Goal: Task Accomplishment & Management: Manage account settings

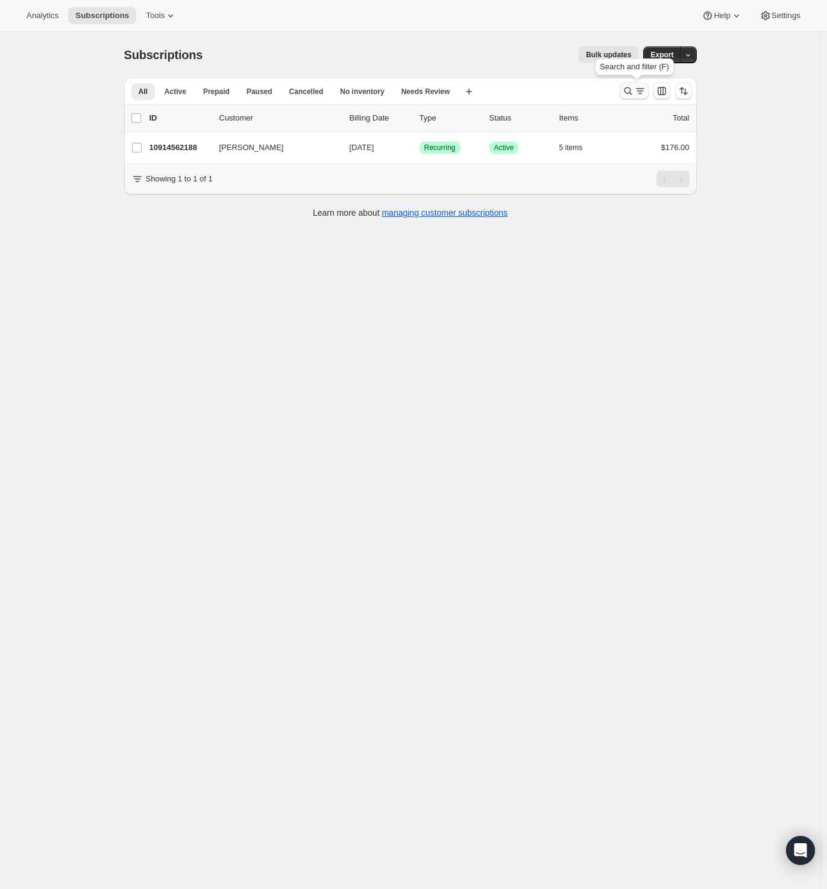
click at [639, 90] on icon "Search and filter results" at bounding box center [640, 91] width 12 height 12
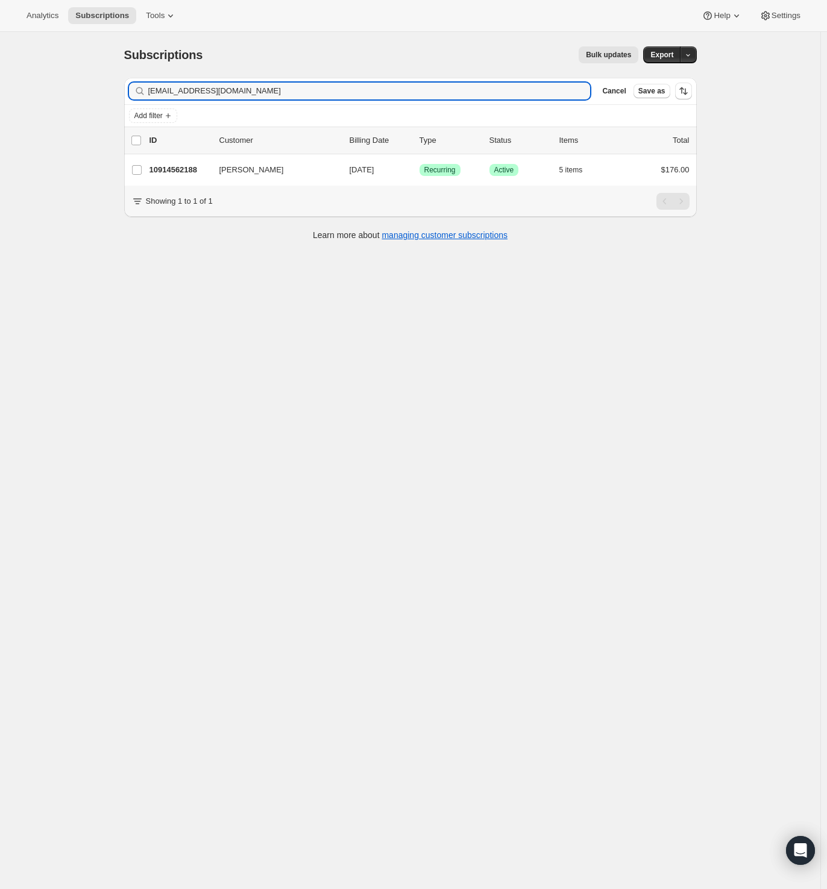
drag, startPoint x: 271, startPoint y: 96, endPoint x: 43, endPoint y: 105, distance: 228.6
click at [59, 98] on div "Subscriptions. This page is ready Subscriptions Bulk updates More actions Bulk …" at bounding box center [410, 476] width 820 height 889
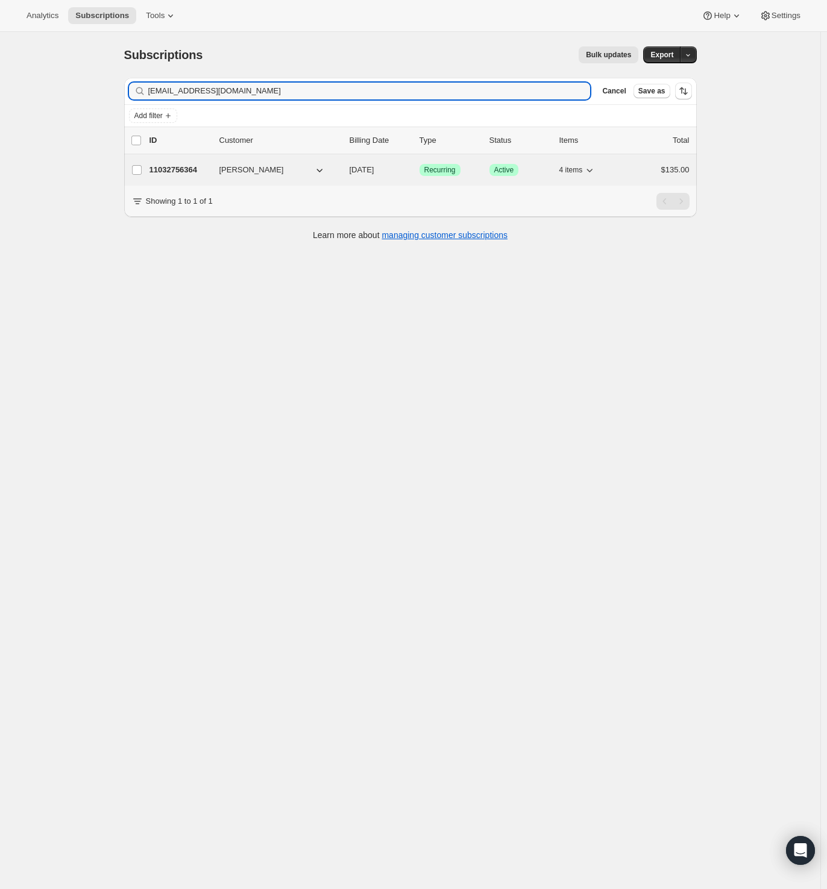
type input "[EMAIL_ADDRESS][DOMAIN_NAME]"
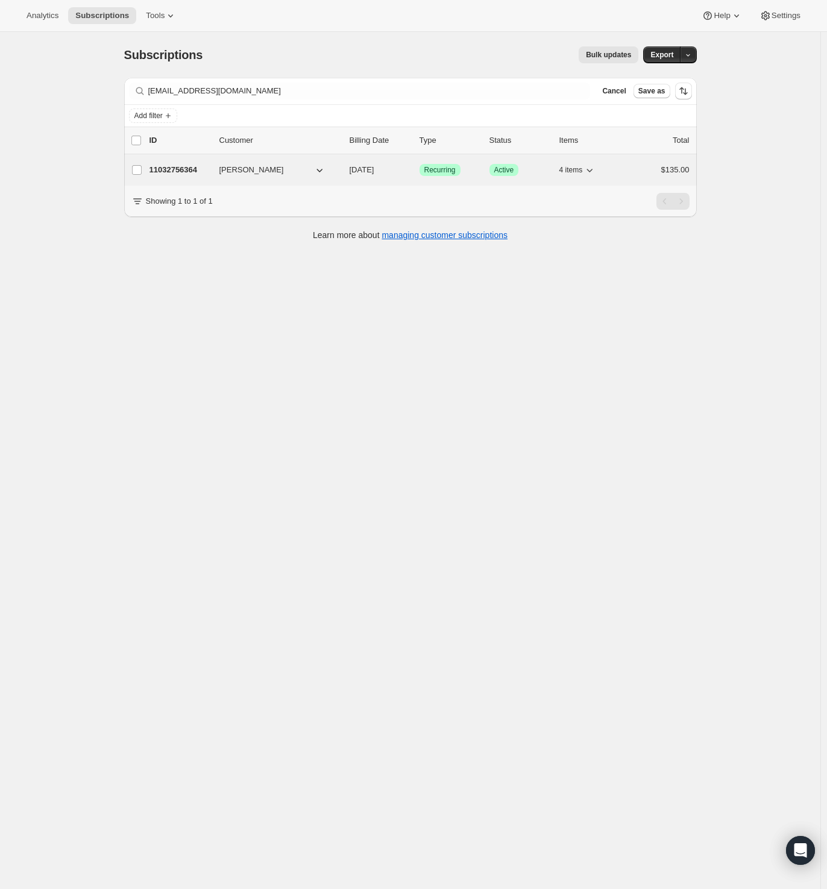
click at [192, 169] on p "11032756364" at bounding box center [179, 170] width 60 height 12
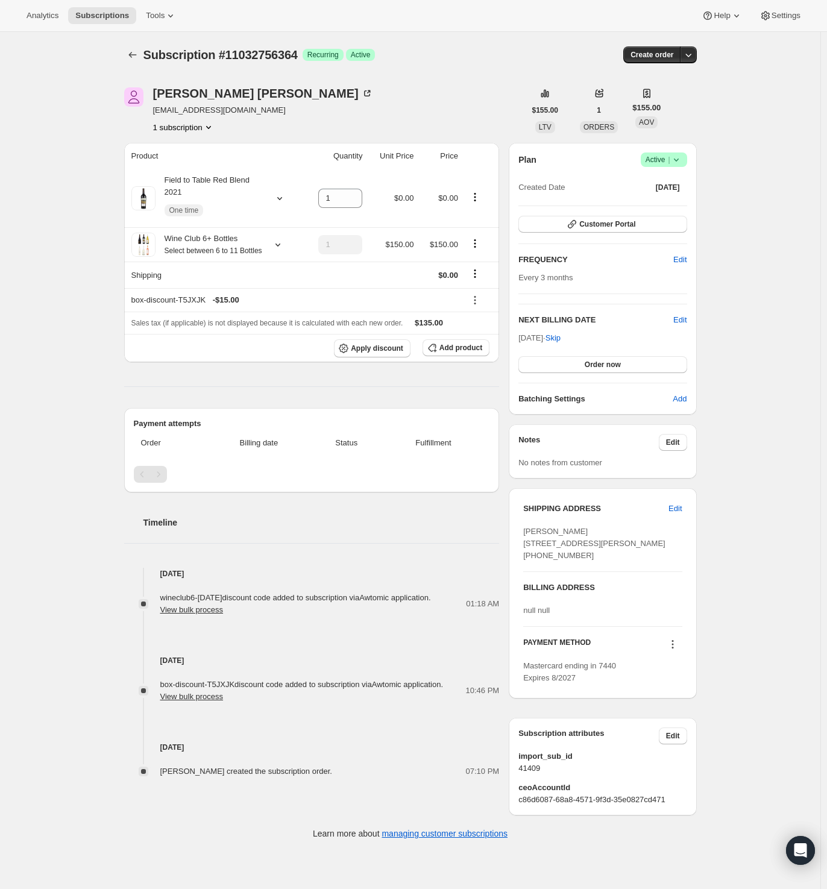
click at [676, 160] on icon at bounding box center [676, 160] width 12 height 12
click at [671, 206] on span "Cancel subscription" at bounding box center [662, 203] width 68 height 9
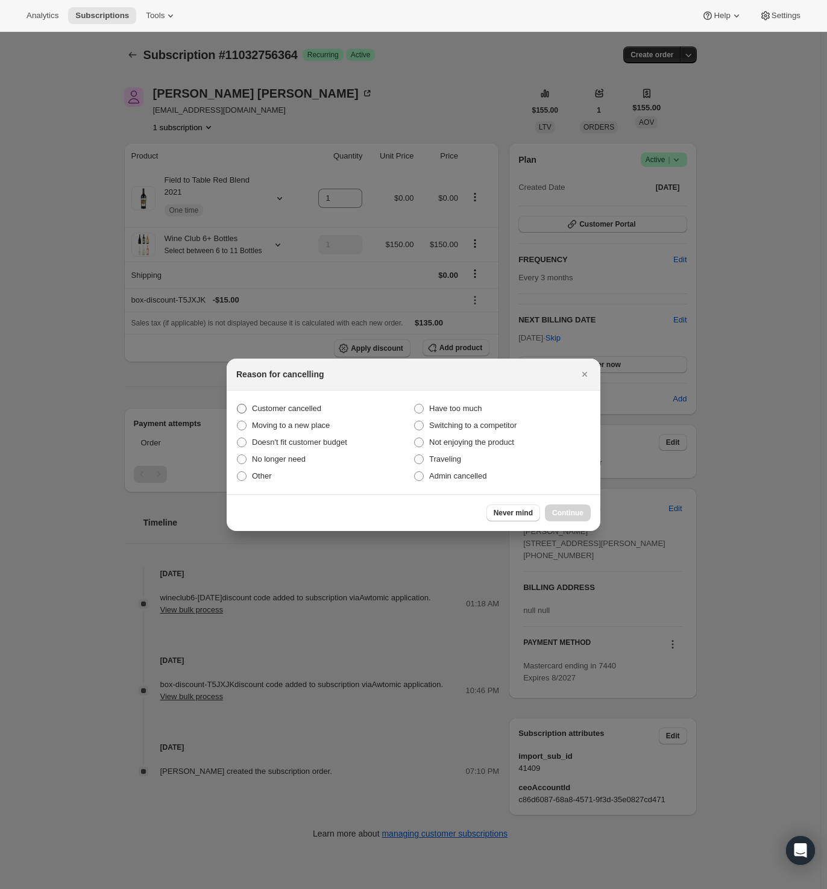
click at [270, 407] on span "Customer cancelled" at bounding box center [286, 408] width 69 height 9
click at [237, 404] on input "Customer cancelled" at bounding box center [237, 404] width 1 height 1
radio input "true"
click at [567, 508] on button "Continue" at bounding box center [568, 512] width 46 height 17
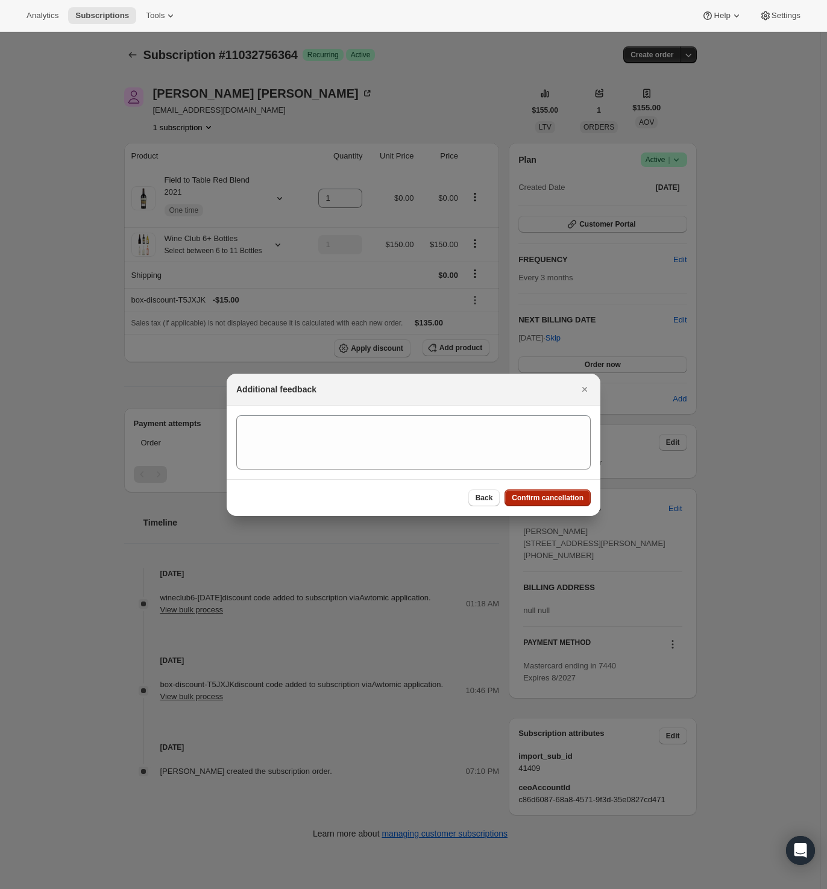
click at [555, 495] on span "Confirm cancellation" at bounding box center [548, 498] width 72 height 10
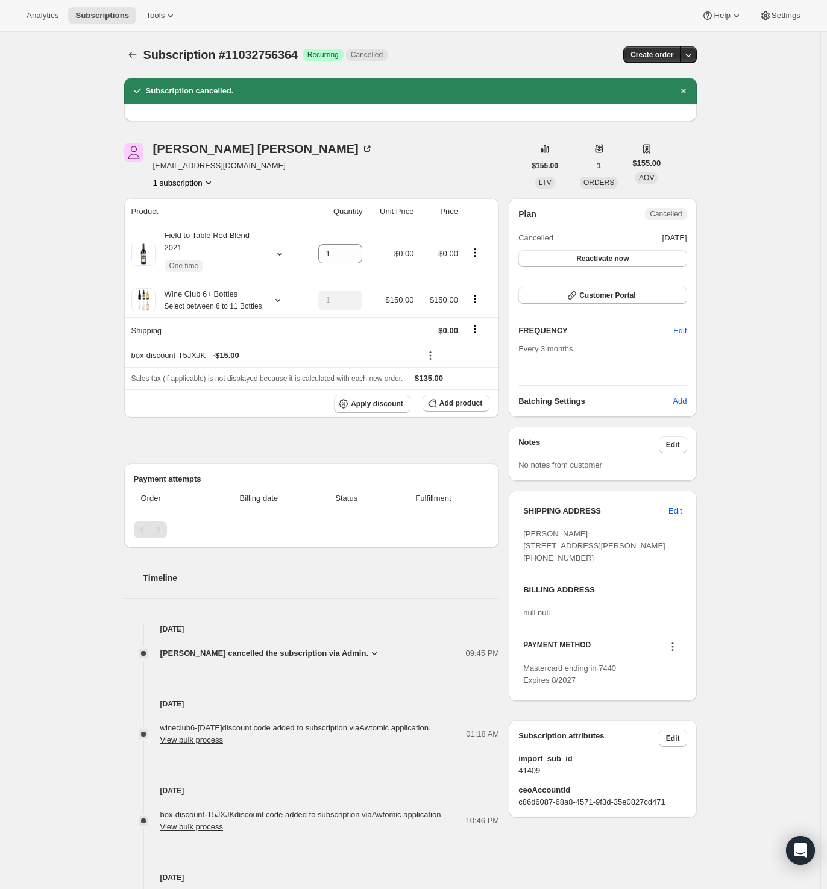
click at [743, 259] on div "Subscription #11032756364. This page is ready Subscription #11032756364 Success…" at bounding box center [410, 488] width 820 height 912
